Goal: Check status: Check status

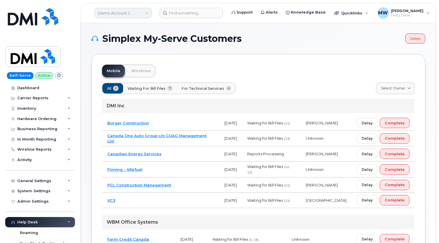
click at [146, 16] on link "Demo Account 1" at bounding box center [123, 13] width 58 height 10
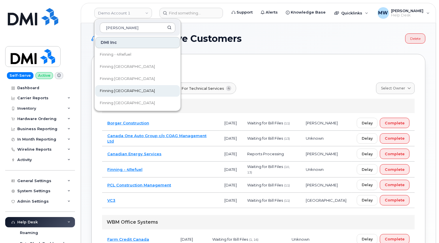
type input "finn"
click at [120, 90] on span "Finning [GEOGRAPHIC_DATA]" at bounding box center [127, 91] width 55 height 6
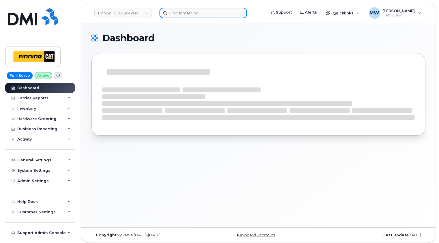
click at [198, 12] on input at bounding box center [202, 13] width 87 height 10
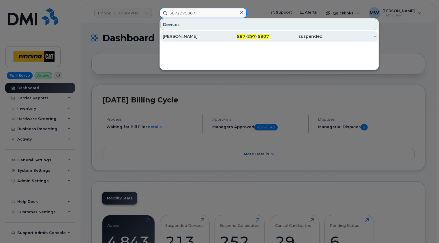
type input "5872975807"
click at [204, 36] on div "[PERSON_NAME]" at bounding box center [189, 36] width 53 height 6
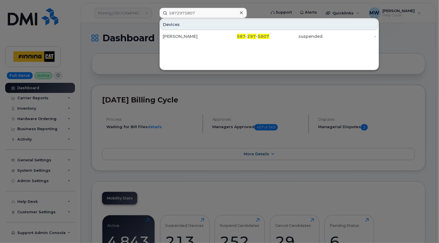
click at [241, 13] on icon at bounding box center [241, 12] width 3 height 3
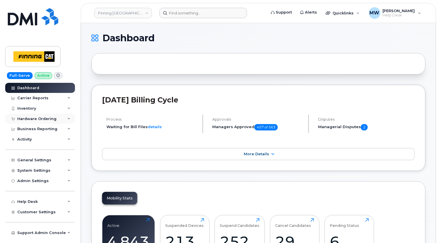
click at [43, 116] on div "Hardware Ordering" at bounding box center [40, 119] width 70 height 10
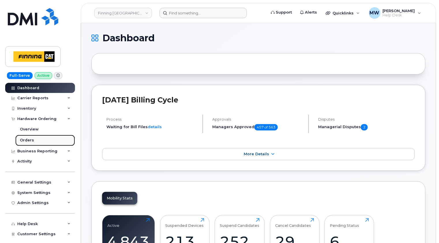
click at [31, 139] on div "Orders" at bounding box center [27, 139] width 14 height 5
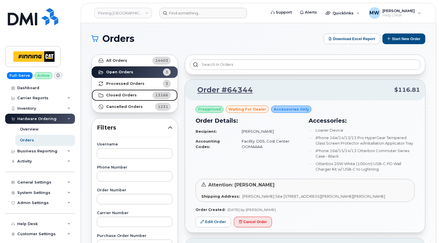
click at [128, 97] on link "Closed Orders 13166" at bounding box center [135, 95] width 86 height 12
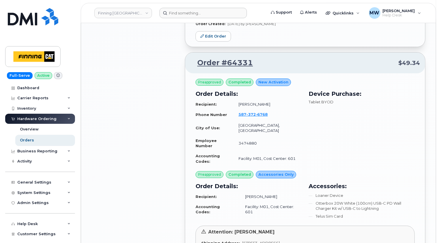
scroll to position [980, 0]
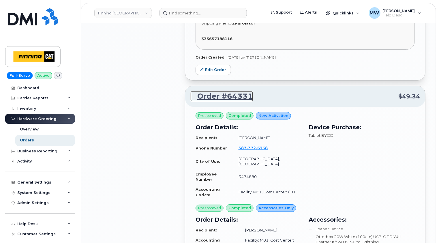
click at [237, 91] on link "Order #64331" at bounding box center [221, 96] width 63 height 10
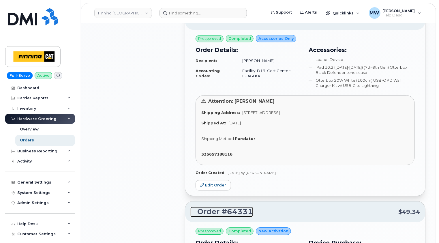
scroll to position [807, 0]
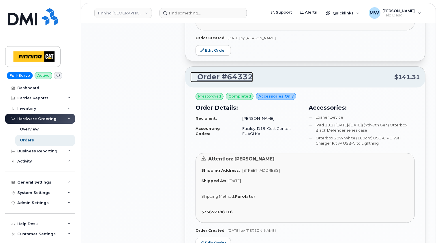
click at [233, 72] on link "Order #64332" at bounding box center [221, 77] width 63 height 10
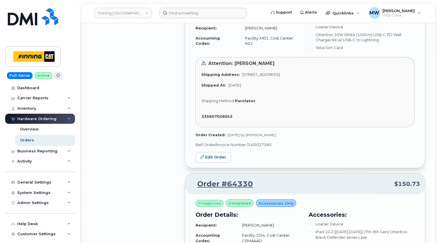
scroll to position [1210, 0]
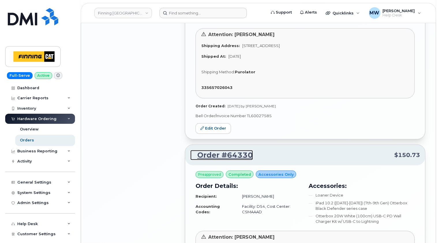
click at [228, 150] on link "Order #64330" at bounding box center [221, 155] width 63 height 10
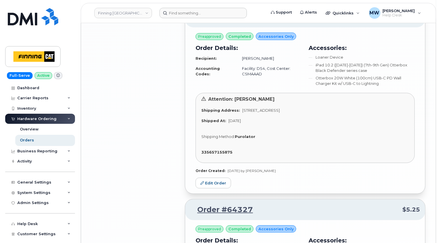
scroll to position [1383, 0]
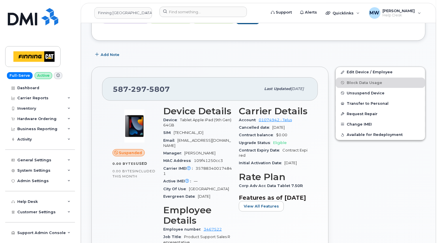
scroll to position [115, 0]
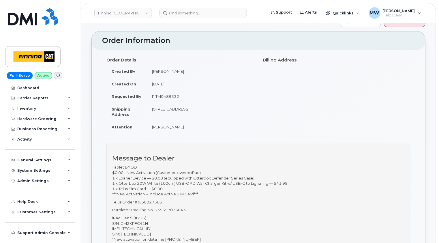
scroll to position [86, 0]
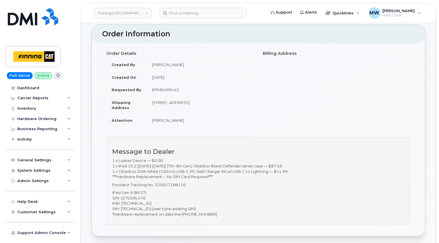
scroll to position [58, 0]
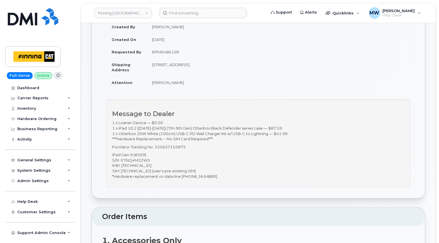
scroll to position [58, 0]
